Goal: Check status: Check status

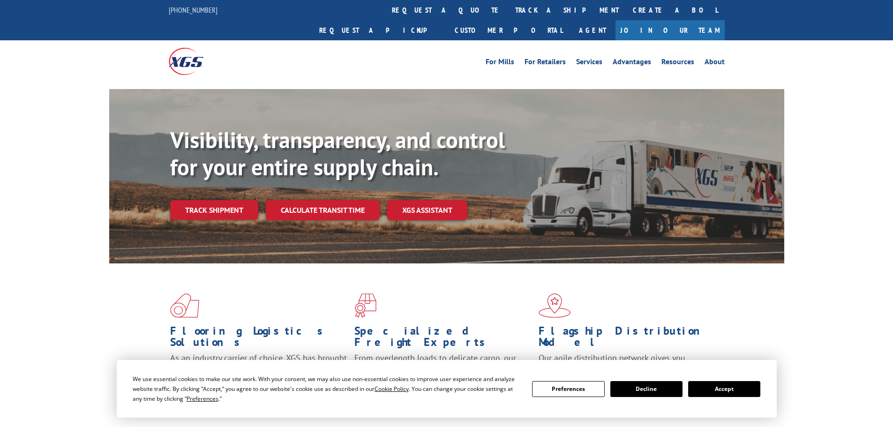
click at [727, 386] on button "Accept" at bounding box center [724, 389] width 72 height 16
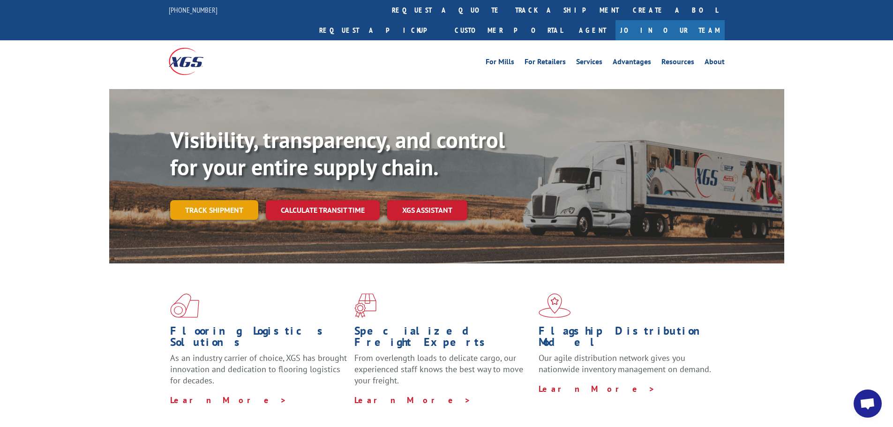
click at [222, 200] on link "Track shipment" at bounding box center [214, 210] width 88 height 20
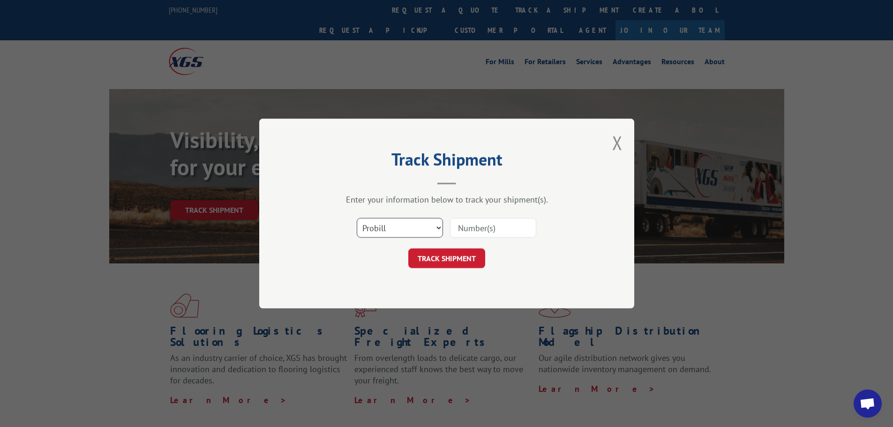
click at [389, 227] on select "Select category... Probill BOL PO" at bounding box center [400, 228] width 86 height 20
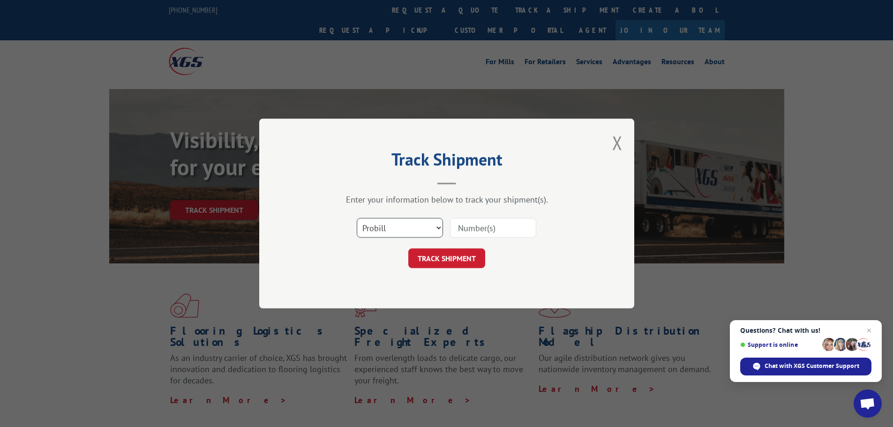
select select "bol"
click at [357, 218] on select "Select category... Probill BOL PO" at bounding box center [400, 228] width 86 height 20
click at [491, 233] on input at bounding box center [493, 228] width 86 height 20
paste input "17156710"
type input "17156710"
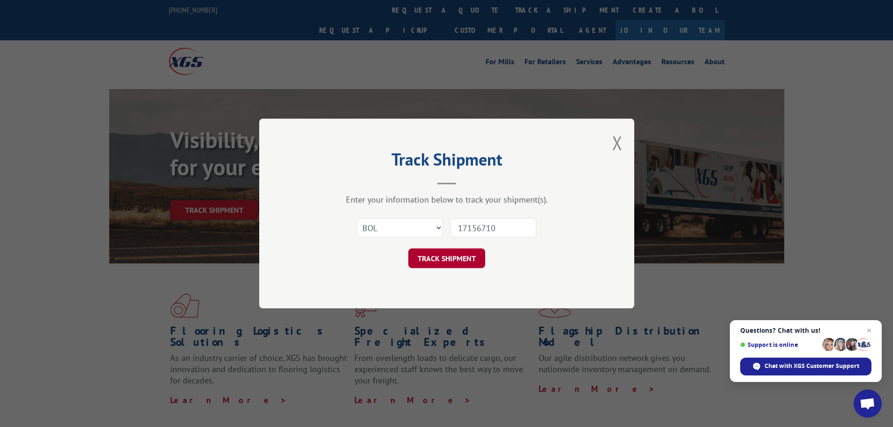
click at [457, 259] on button "TRACK SHIPMENT" at bounding box center [446, 258] width 77 height 20
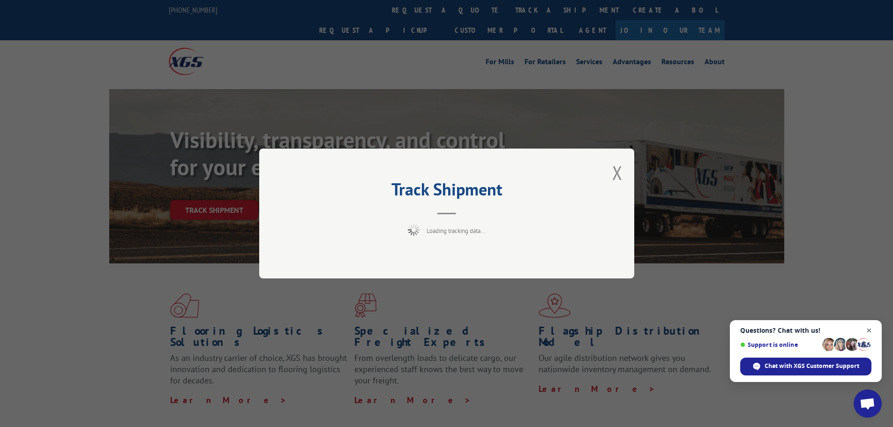
click at [873, 330] on span "Close chat" at bounding box center [870, 331] width 12 height 12
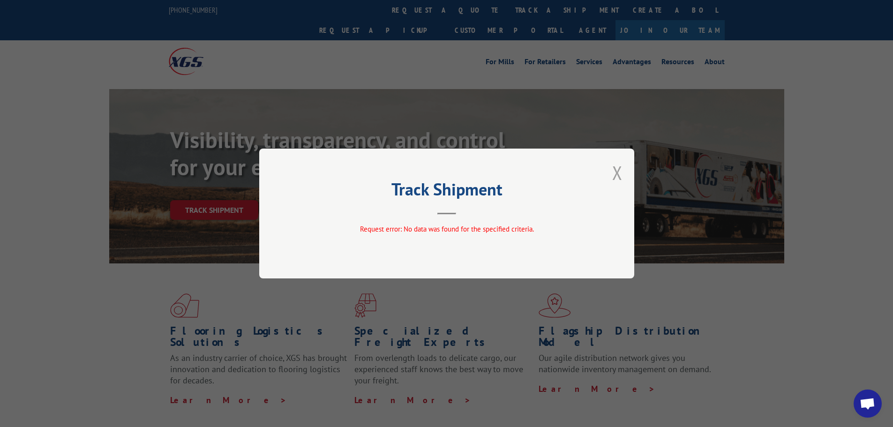
click at [621, 170] on button "Close modal" at bounding box center [617, 172] width 10 height 25
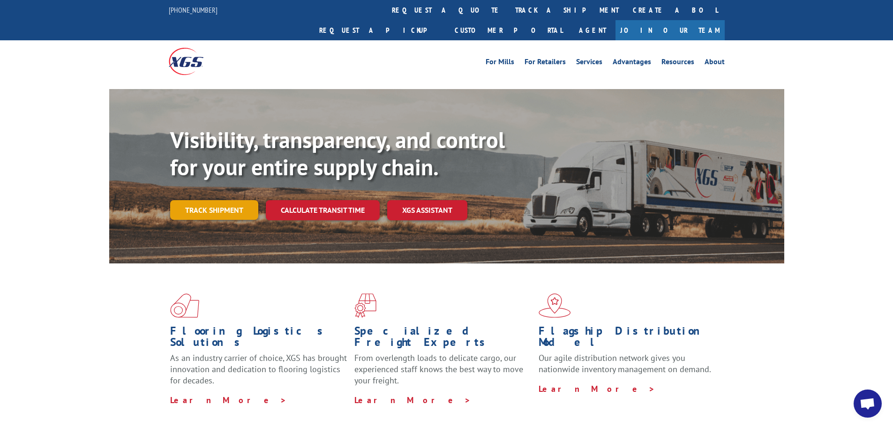
click at [212, 200] on link "Track shipment" at bounding box center [214, 210] width 88 height 20
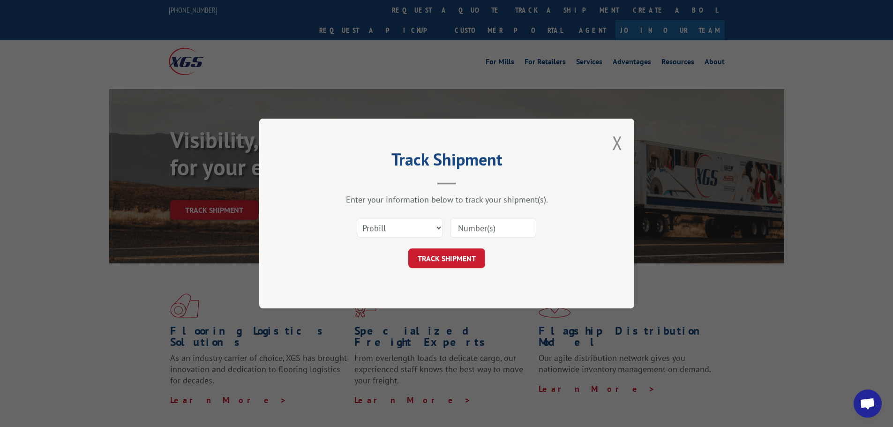
click at [487, 229] on input at bounding box center [493, 228] width 86 height 20
paste input "17156710"
type input "17156710"
click at [458, 256] on button "TRACK SHIPMENT" at bounding box center [446, 258] width 77 height 20
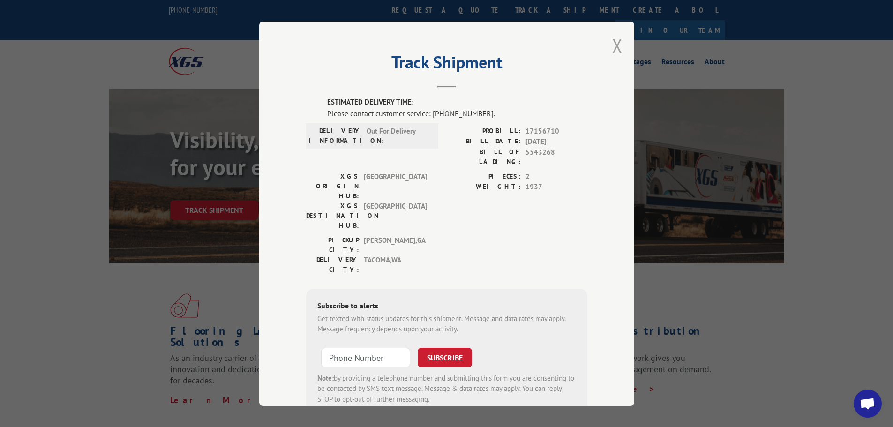
click at [613, 46] on button "Close modal" at bounding box center [617, 45] width 10 height 25
